Goal: Task Accomplishment & Management: Use online tool/utility

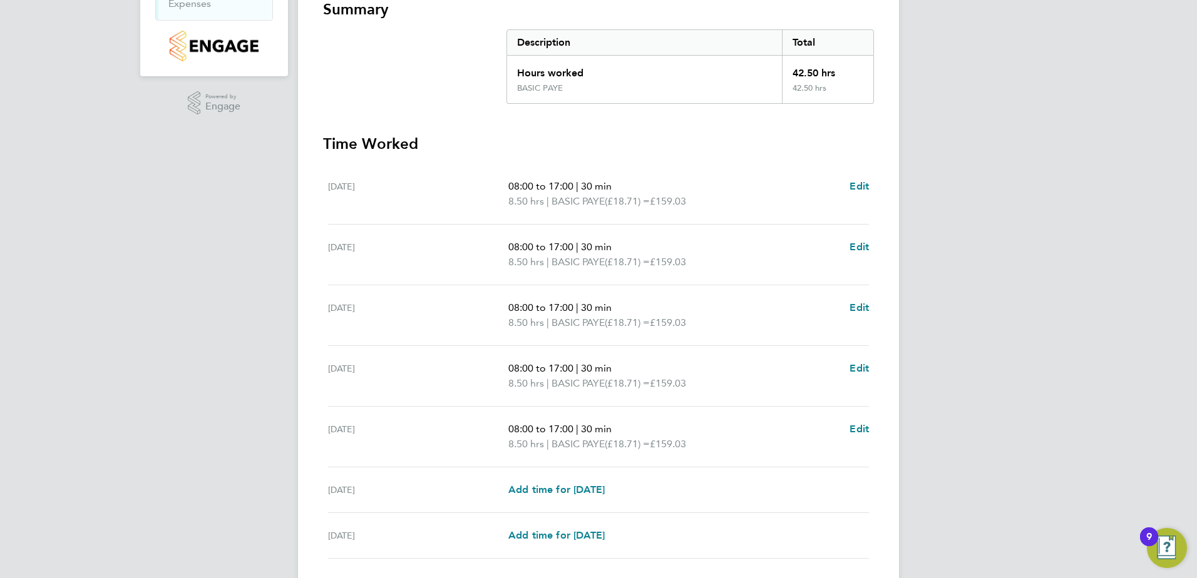
scroll to position [326, 0]
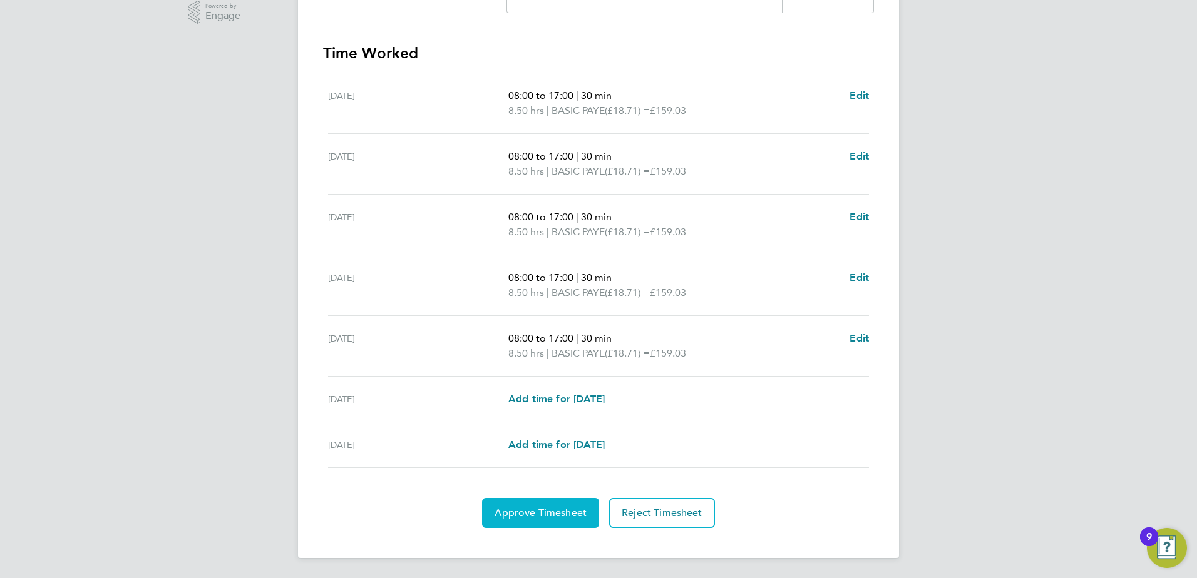
click at [538, 513] on span "Approve Timesheet" at bounding box center [541, 513] width 92 height 13
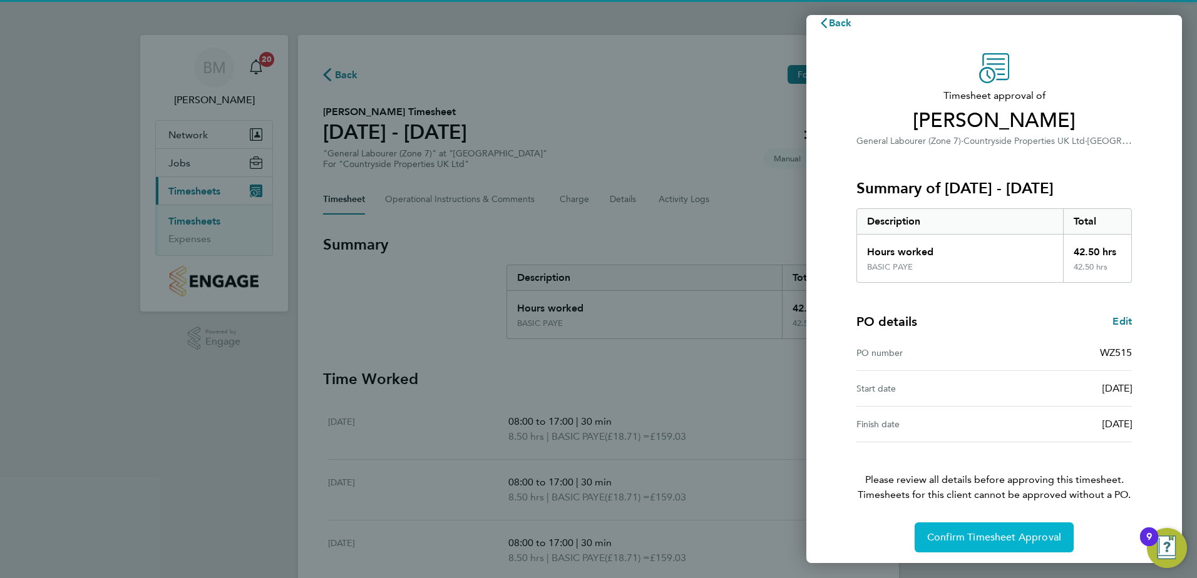
scroll to position [21, 0]
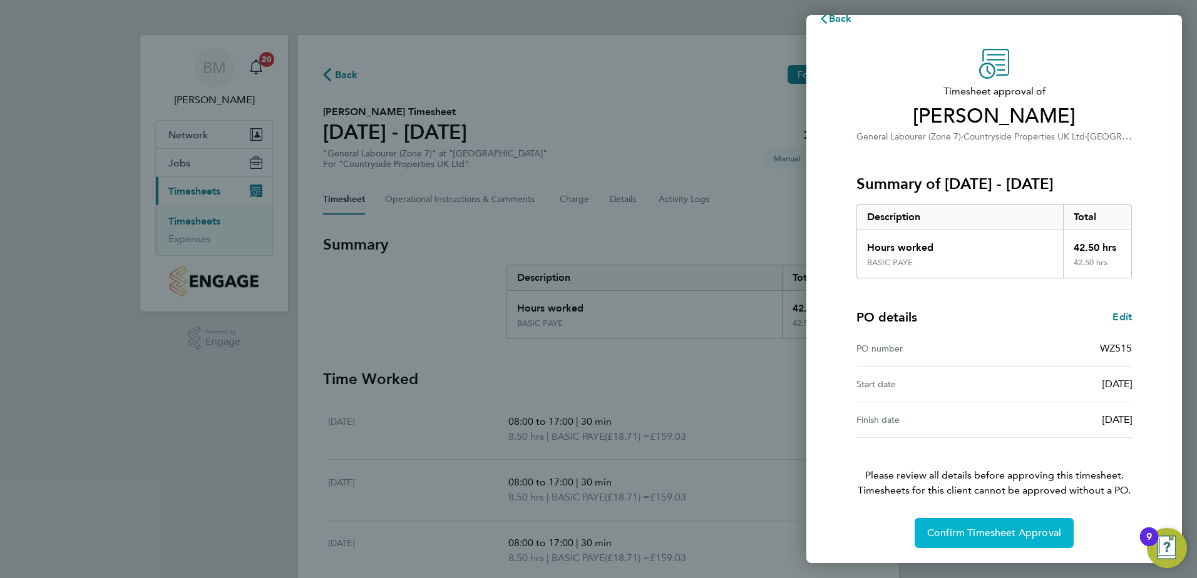
click at [938, 530] on span "Confirm Timesheet Approval" at bounding box center [994, 533] width 134 height 13
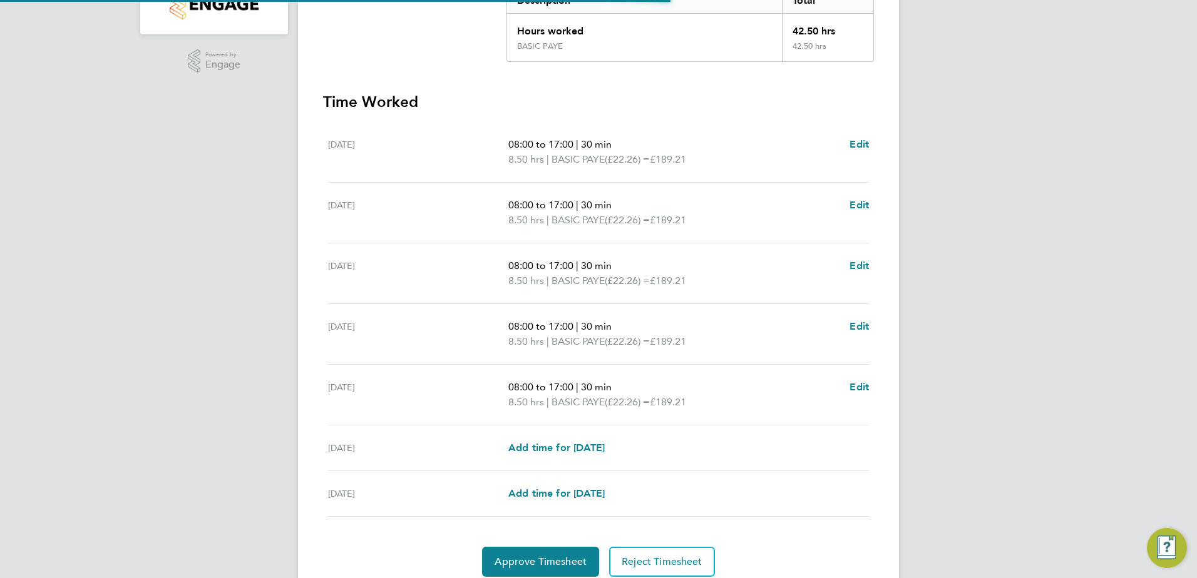
scroll to position [326, 0]
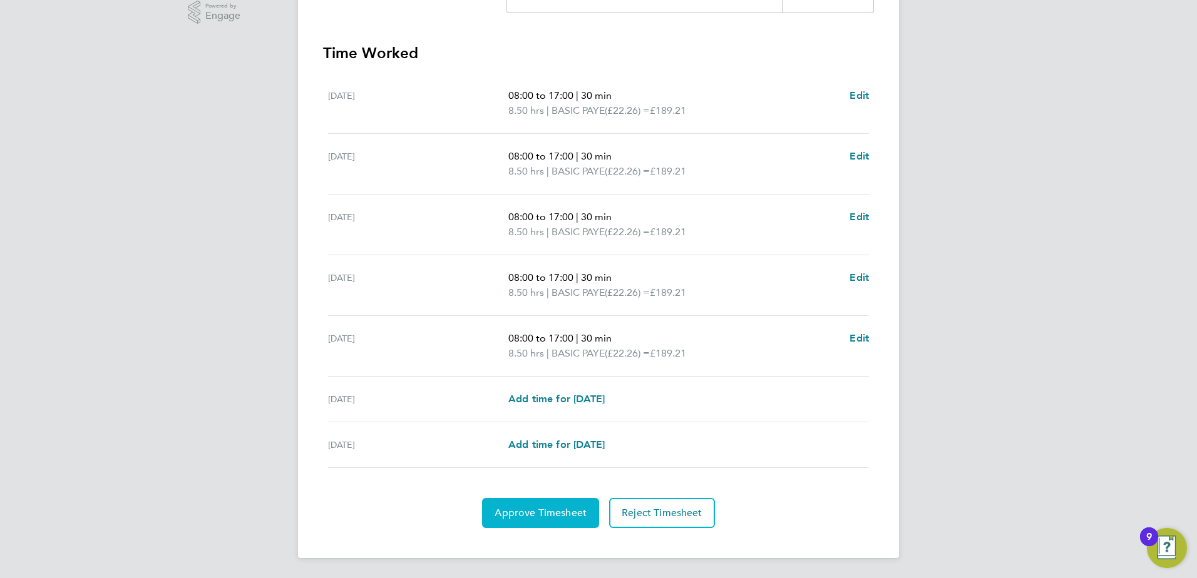
click at [570, 513] on span "Approve Timesheet" at bounding box center [541, 513] width 92 height 13
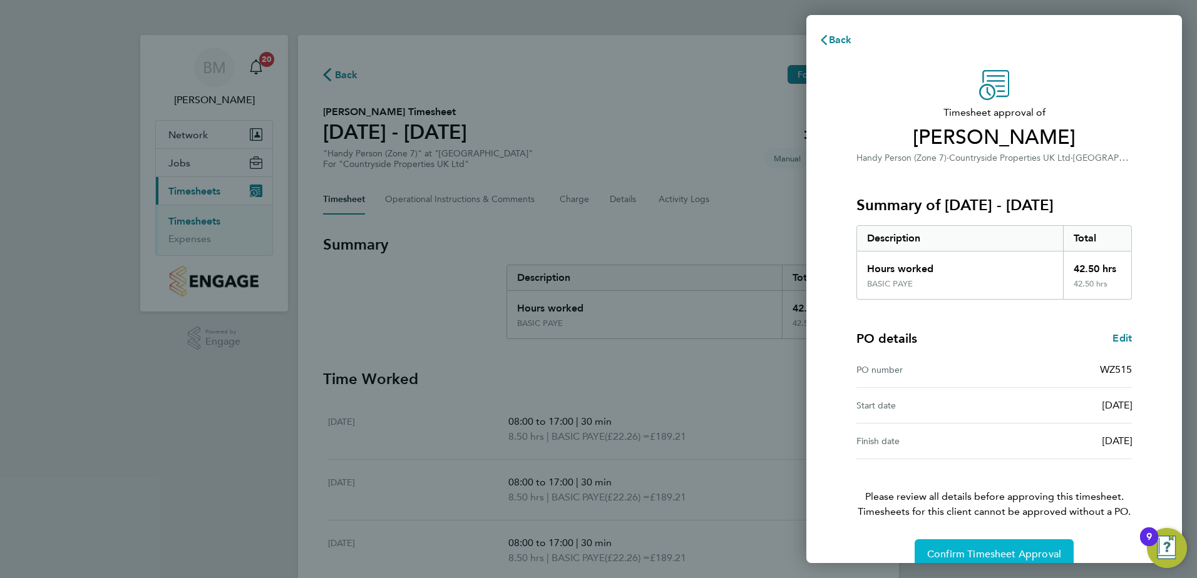
click at [941, 544] on button "Confirm Timesheet Approval" at bounding box center [994, 555] width 159 height 30
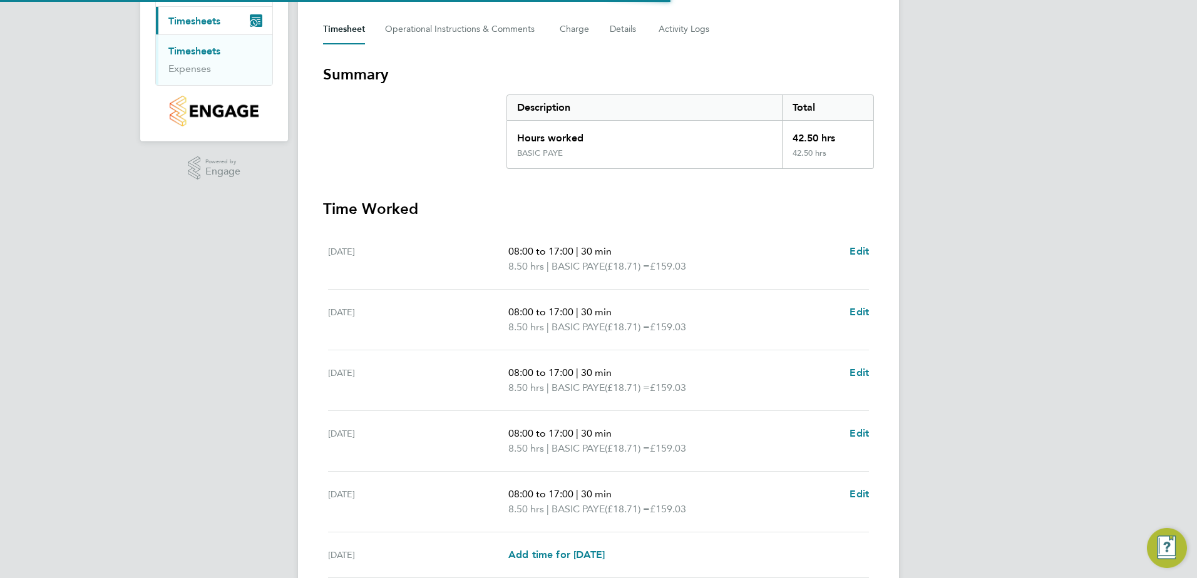
scroll to position [326, 0]
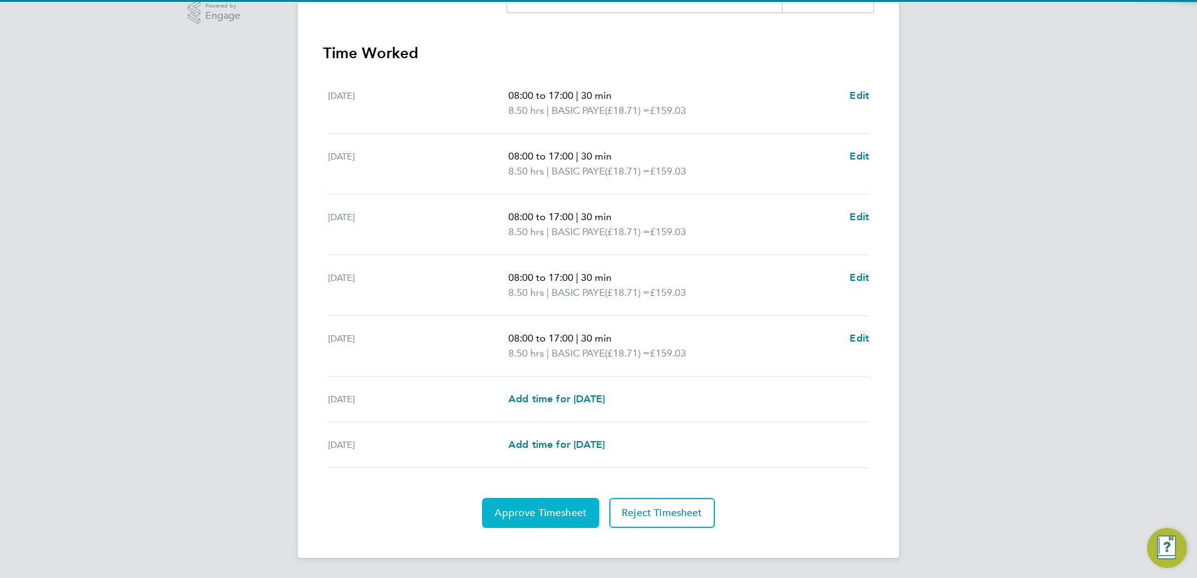
click at [527, 514] on span "Approve Timesheet" at bounding box center [541, 513] width 92 height 13
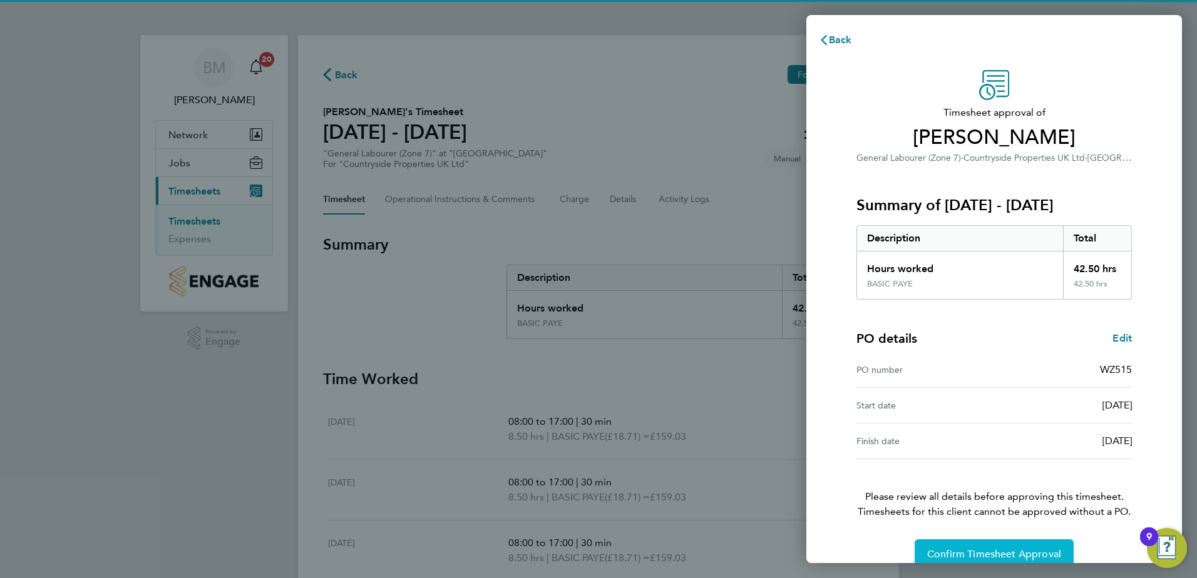
click at [956, 550] on span "Confirm Timesheet Approval" at bounding box center [994, 554] width 134 height 13
